Goal: Information Seeking & Learning: Learn about a topic

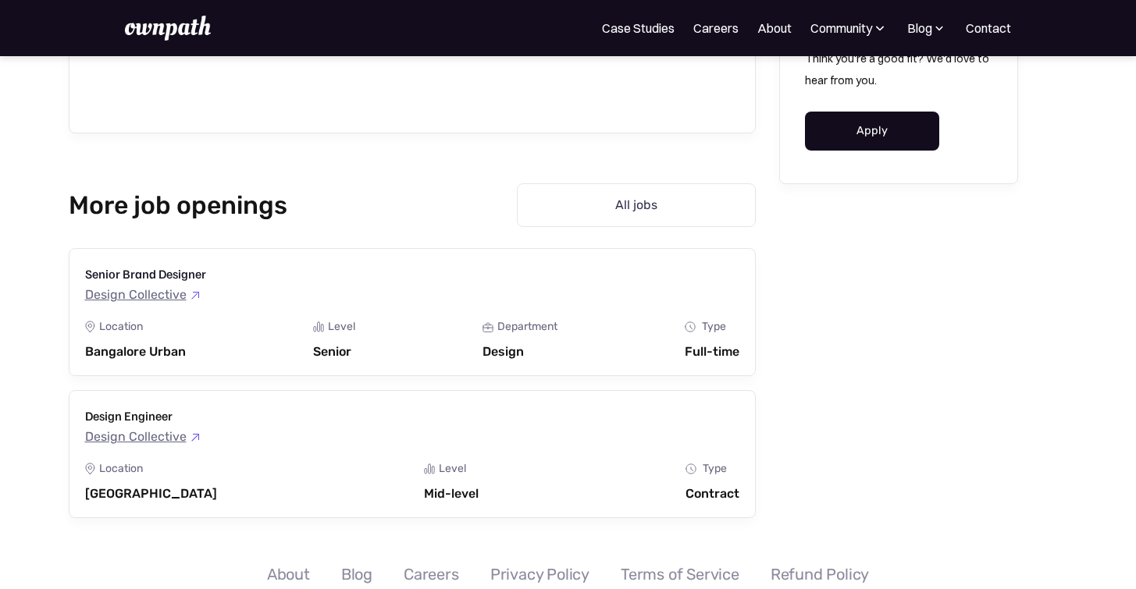
scroll to position [1997, 0]
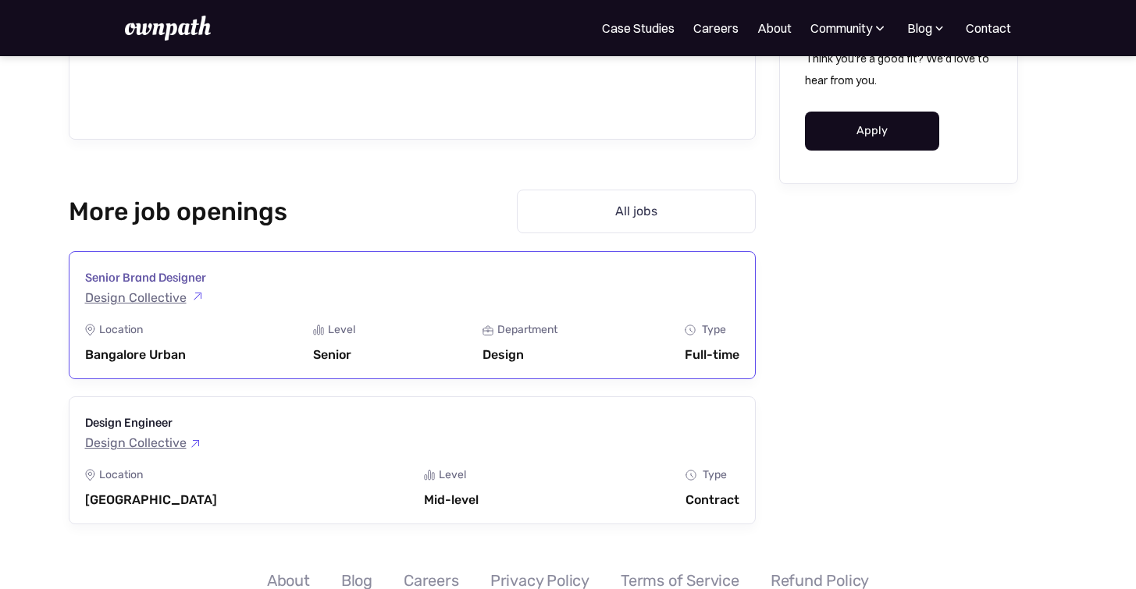
click at [155, 277] on h3 "Senior Brand Designer" at bounding box center [145, 277] width 121 height 19
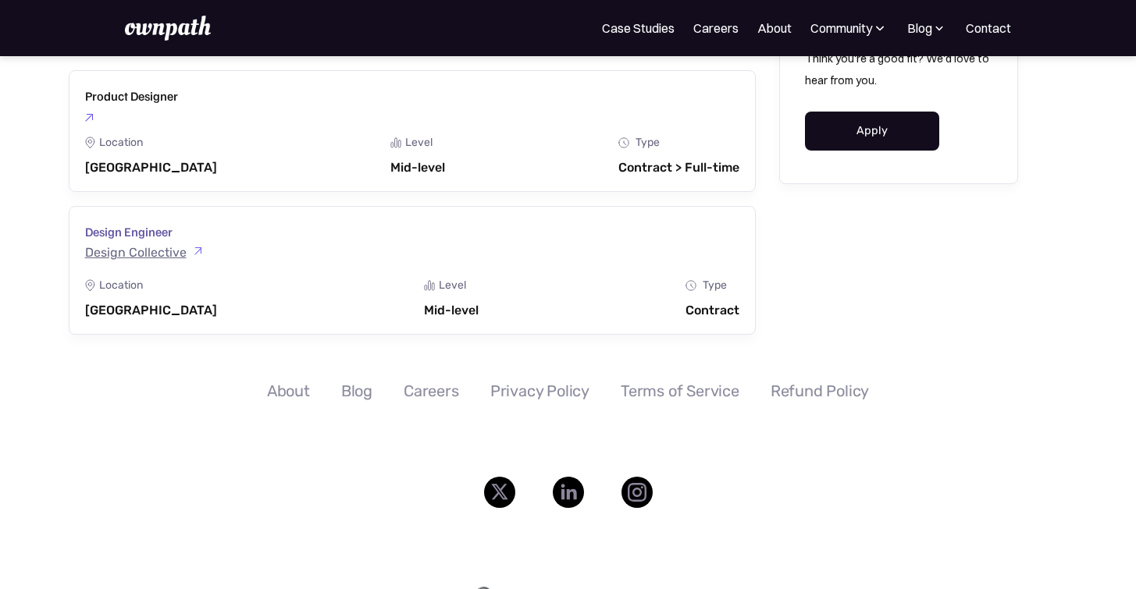
scroll to position [3516, 0]
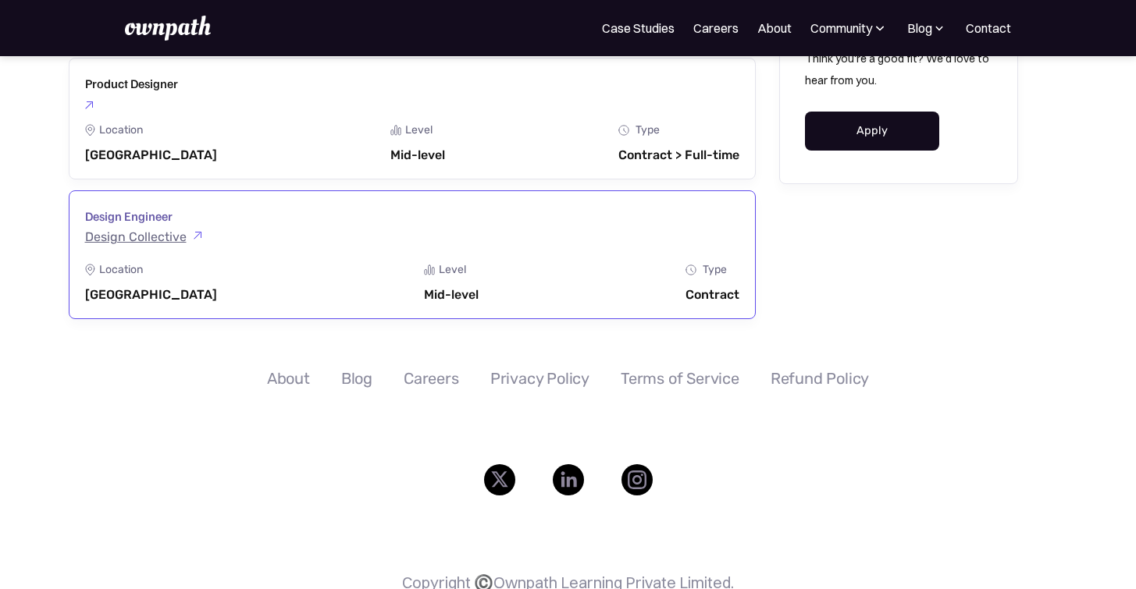
click at [137, 217] on h3 "Design Engineer" at bounding box center [142, 216] width 114 height 19
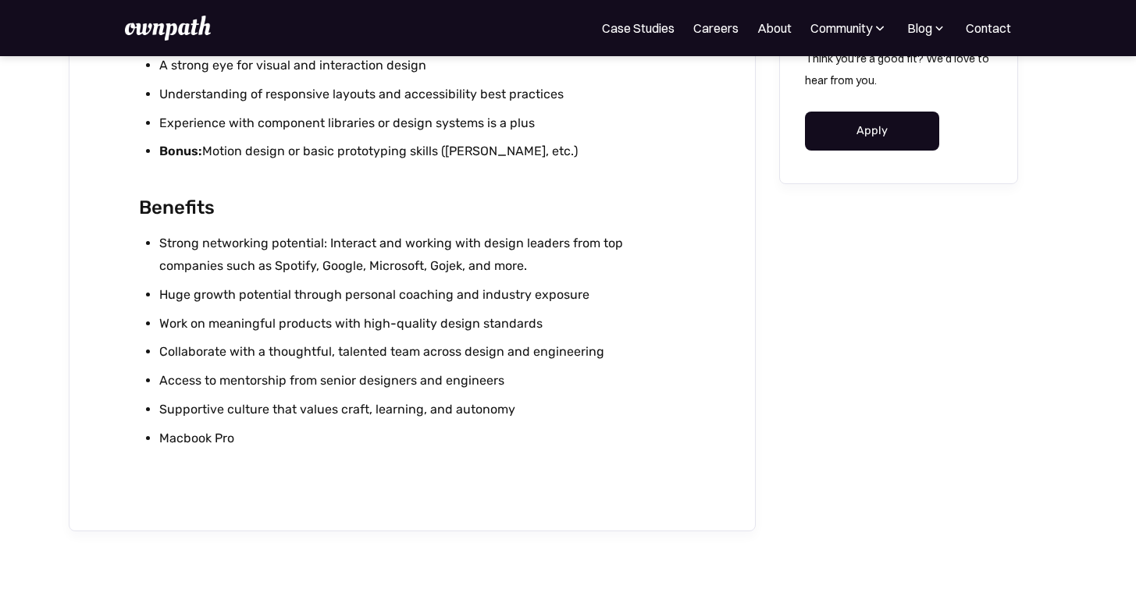
scroll to position [1344, 0]
